Goal: Task Accomplishment & Management: Manage account settings

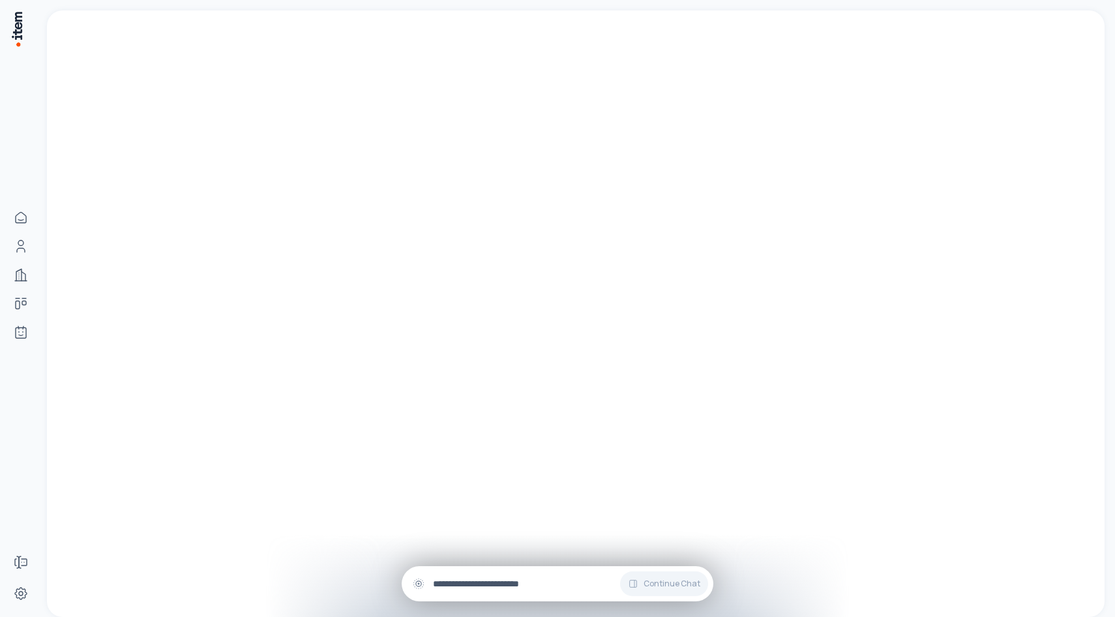
click at [507, 582] on input "text" at bounding box center [568, 584] width 270 height 14
type input "*"
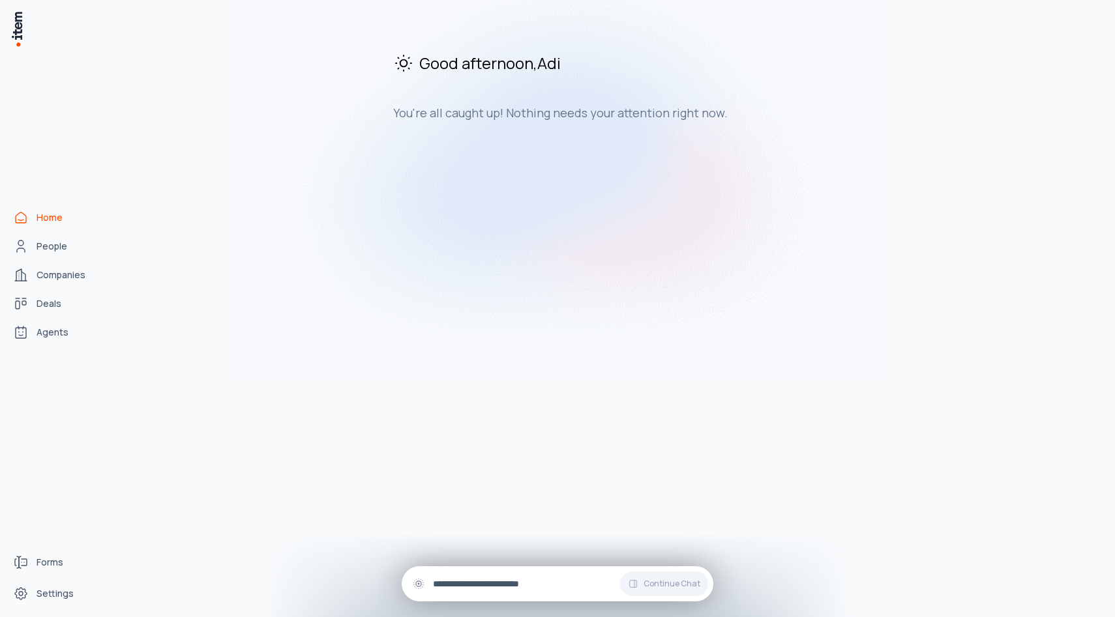
click at [497, 584] on input "text" at bounding box center [568, 584] width 270 height 14
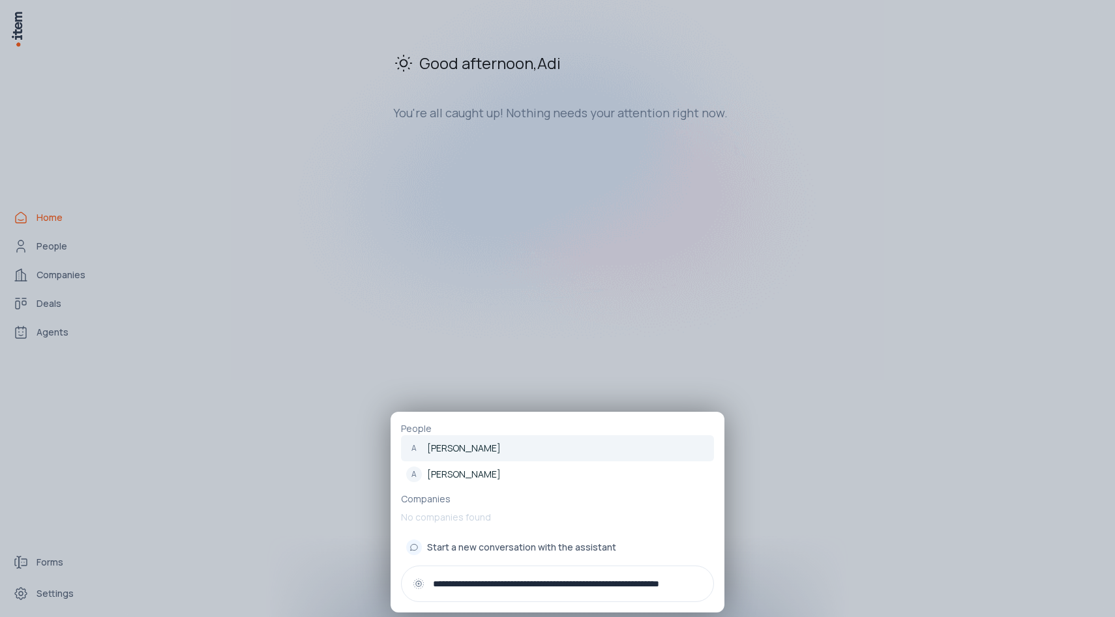
type input "**********"
